Goal: Information Seeking & Learning: Learn about a topic

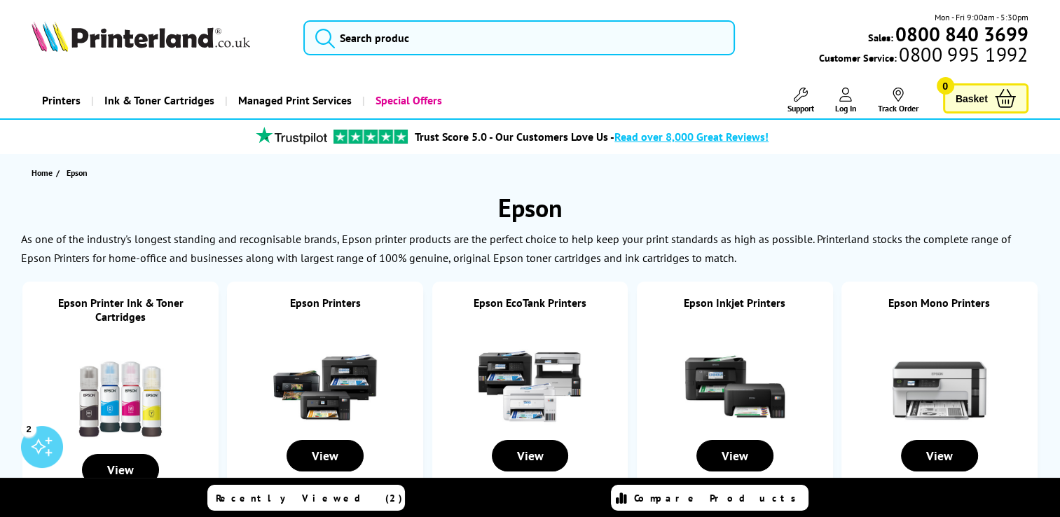
click at [64, 101] on link "Printers" at bounding box center [62, 101] width 60 height 36
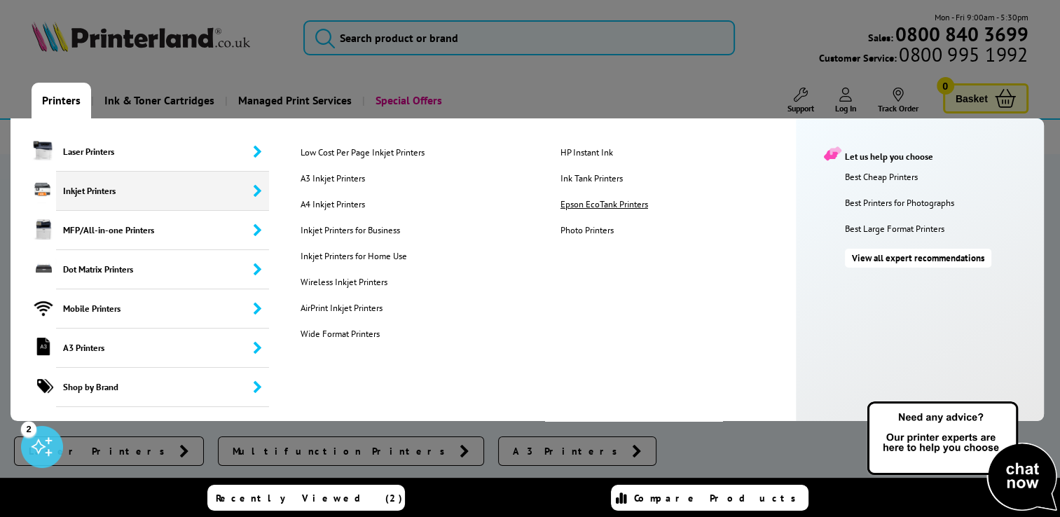
click at [623, 204] on link "Epson EcoTank Printers" at bounding box center [679, 204] width 259 height 12
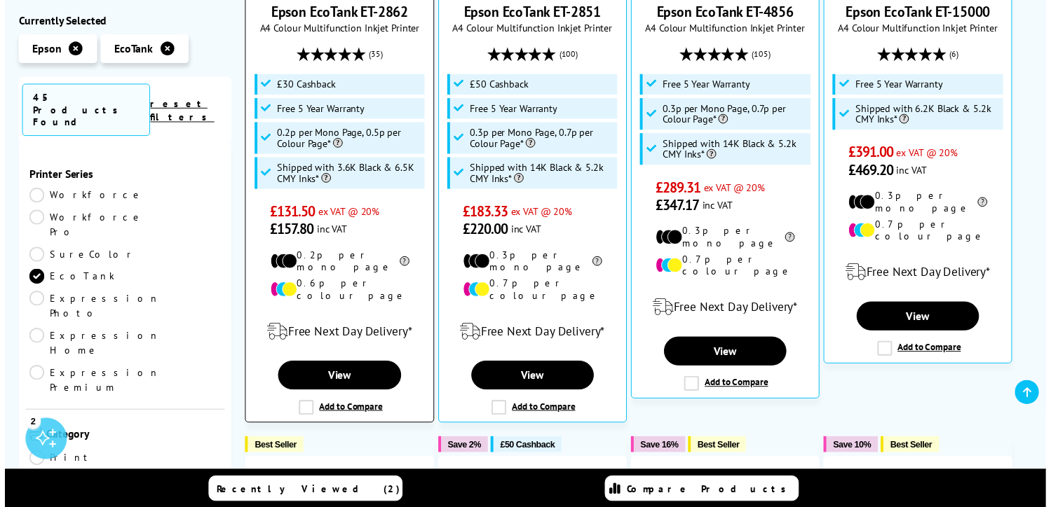
scroll to position [350, 0]
